Goal: Information Seeking & Learning: Learn about a topic

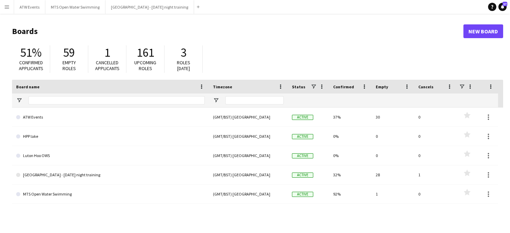
click at [7, 8] on app-icon "Menu" at bounding box center [6, 6] width 5 height 5
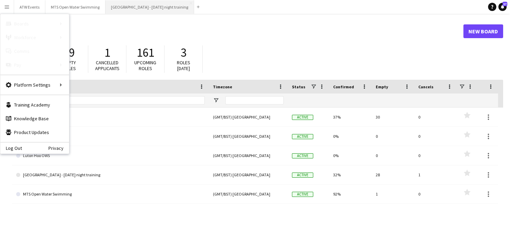
click at [144, 8] on button "[GEOGRAPHIC_DATA] - [DATE] night training Close" at bounding box center [149, 6] width 89 height 13
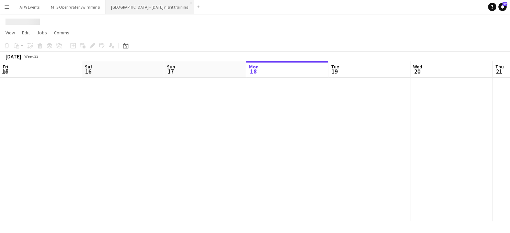
scroll to position [0, 164]
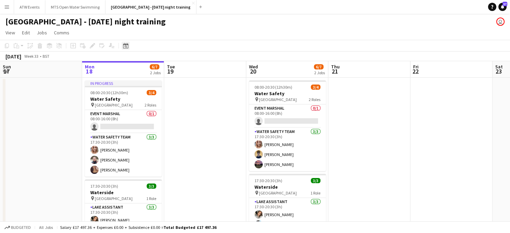
click at [126, 48] on icon "Date picker" at bounding box center [125, 45] width 5 height 5
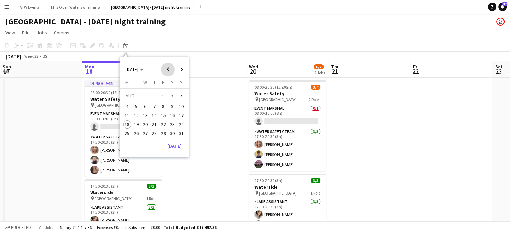
click at [167, 69] on span "Previous month" at bounding box center [168, 70] width 14 height 14
click at [137, 104] on span "1" at bounding box center [136, 105] width 8 height 8
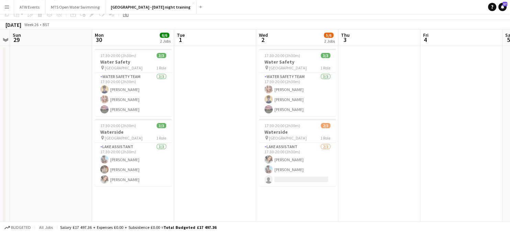
scroll to position [36, 0]
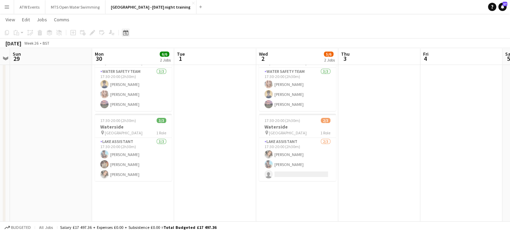
click at [126, 32] on icon at bounding box center [126, 33] width 2 height 2
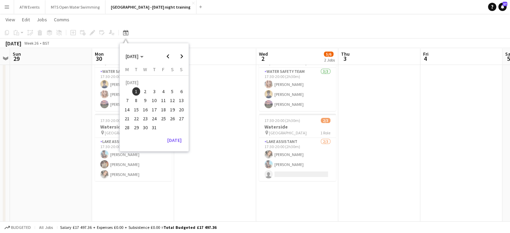
click at [136, 100] on span "8" at bounding box center [136, 101] width 8 height 8
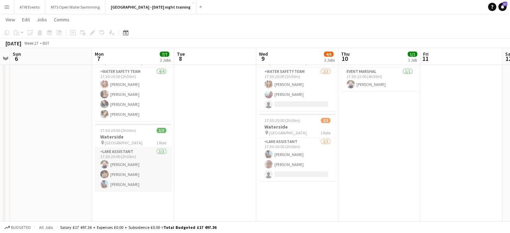
click at [122, 165] on app-card-role "Lake Assistant [DATE] 17:30-20:00 (2h30m) [PERSON_NAME] [PERSON_NAME] [PERSON_N…" at bounding box center [133, 169] width 77 height 43
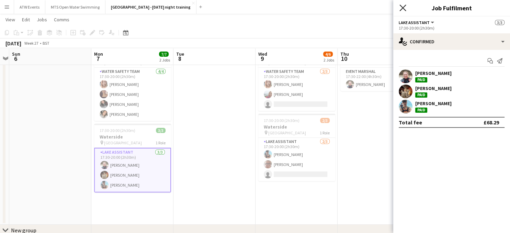
click at [403, 8] on icon at bounding box center [403, 7] width 7 height 7
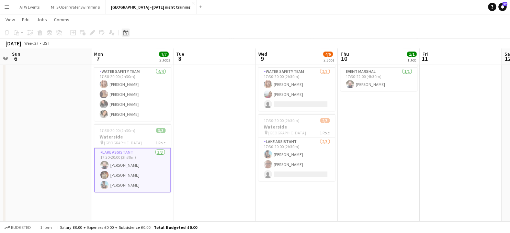
click at [122, 32] on div "Date picker" at bounding box center [126, 33] width 8 height 8
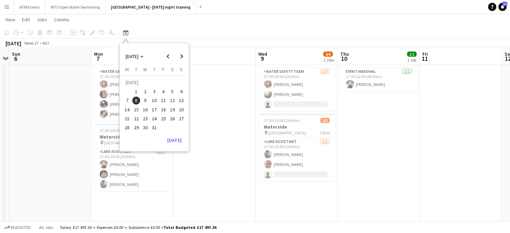
click at [137, 109] on span "15" at bounding box center [136, 109] width 8 height 8
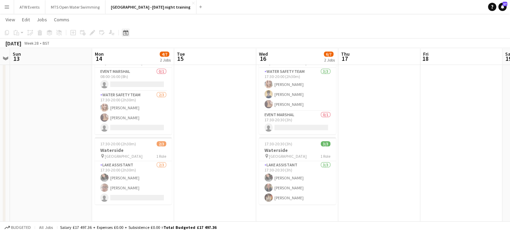
click at [122, 34] on div "Date picker" at bounding box center [126, 33] width 8 height 8
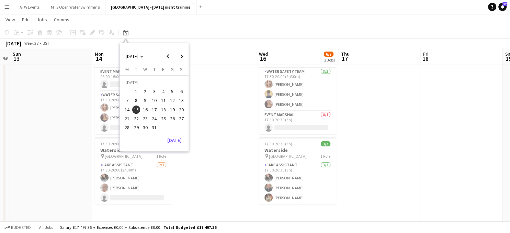
click at [137, 119] on span "22" at bounding box center [136, 118] width 8 height 8
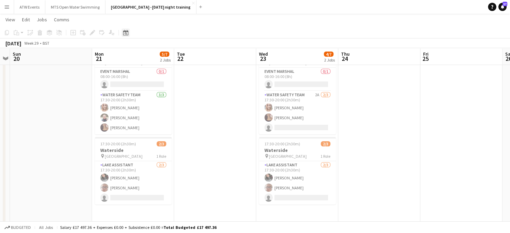
click at [126, 33] on icon "Date picker" at bounding box center [125, 32] width 5 height 5
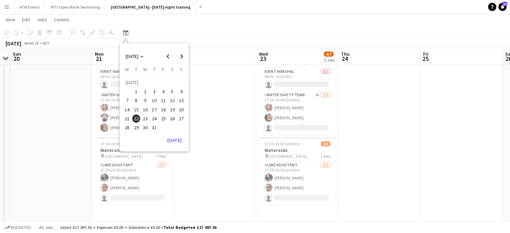
click at [137, 126] on span "29" at bounding box center [136, 127] width 8 height 8
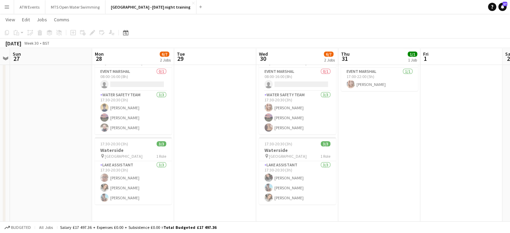
click at [8, 9] on app-icon "Menu" at bounding box center [6, 6] width 5 height 5
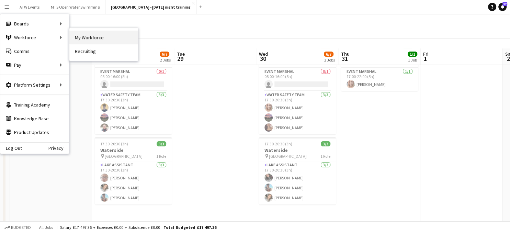
click at [86, 39] on link "My Workforce" at bounding box center [103, 38] width 69 height 14
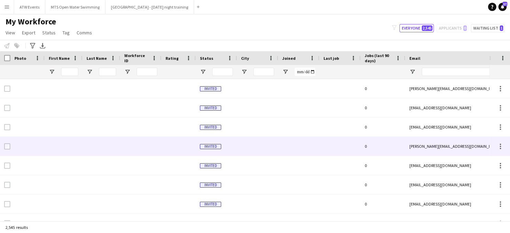
type input "****"
type input "**********"
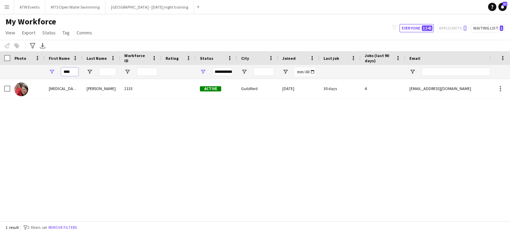
drag, startPoint x: 72, startPoint y: 71, endPoint x: 52, endPoint y: 74, distance: 20.8
click at [52, 74] on div "****" at bounding box center [64, 72] width 38 height 14
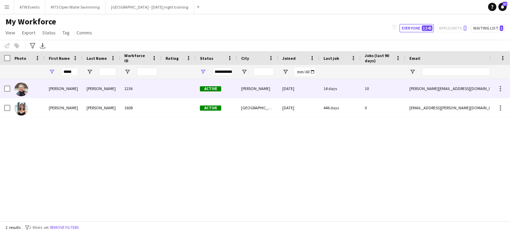
click at [60, 90] on div "[PERSON_NAME]" at bounding box center [64, 88] width 38 height 19
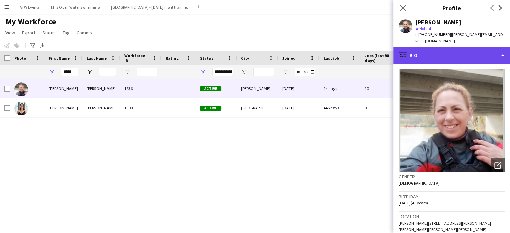
click at [424, 51] on div "profile Bio" at bounding box center [451, 55] width 117 height 16
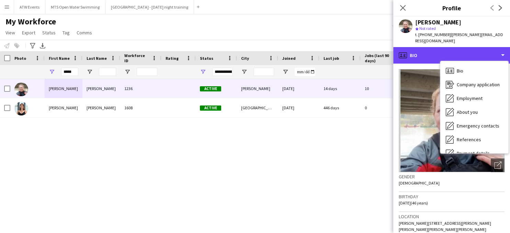
scroll to position [65, 0]
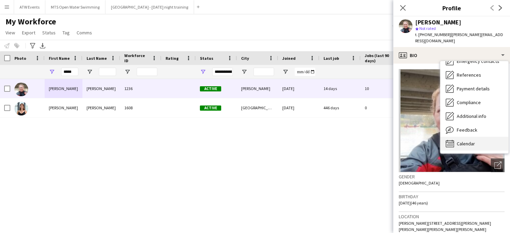
click at [462, 140] on span "Calendar" at bounding box center [466, 143] width 18 height 6
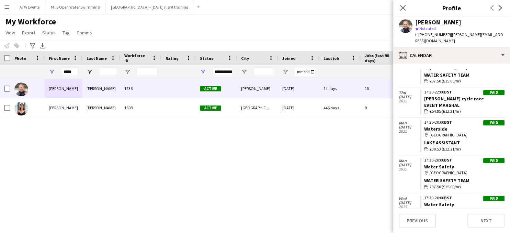
scroll to position [181, 0]
drag, startPoint x: 74, startPoint y: 74, endPoint x: 49, endPoint y: 68, distance: 25.0
click at [61, 68] on input "*****" at bounding box center [69, 72] width 17 height 8
type input "****"
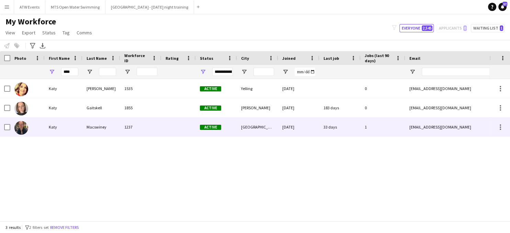
click at [53, 130] on div "Katy" at bounding box center [64, 126] width 38 height 19
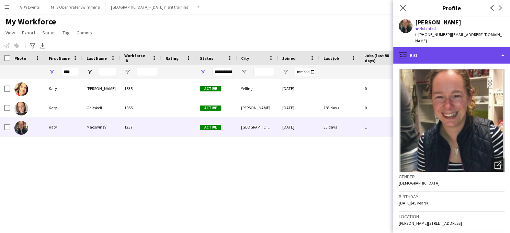
click at [415, 50] on div "profile Bio" at bounding box center [451, 55] width 117 height 16
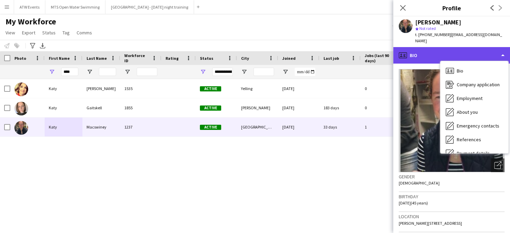
scroll to position [65, 0]
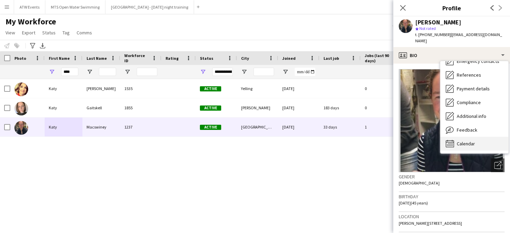
click at [465, 140] on span "Calendar" at bounding box center [466, 143] width 18 height 6
